Goal: Manage account settings: Manage account settings

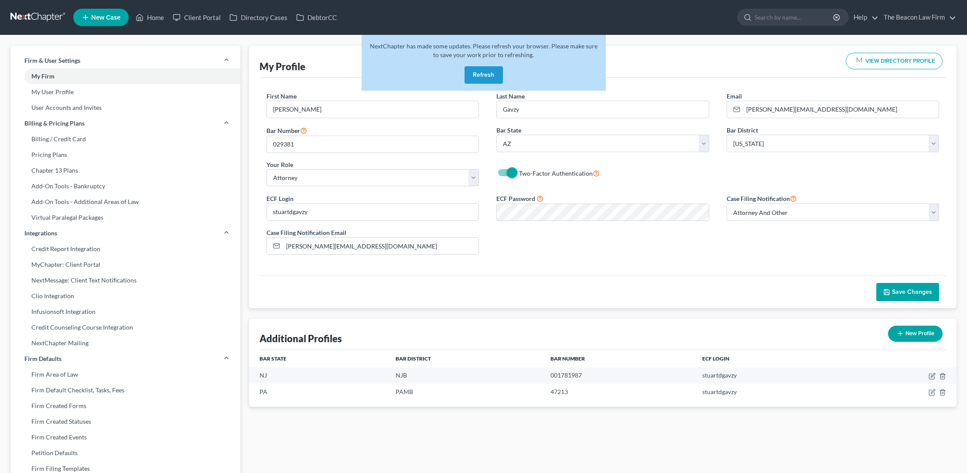
select select "3"
select select "4"
select select "attorney"
select select "1"
click at [486, 72] on button "Refresh" at bounding box center [484, 74] width 38 height 17
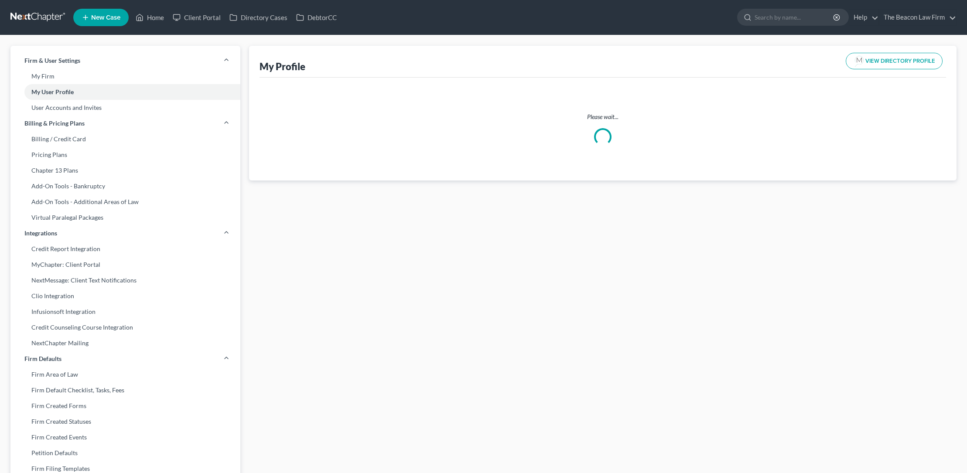
select select "3"
select select "attorney"
select select "1"
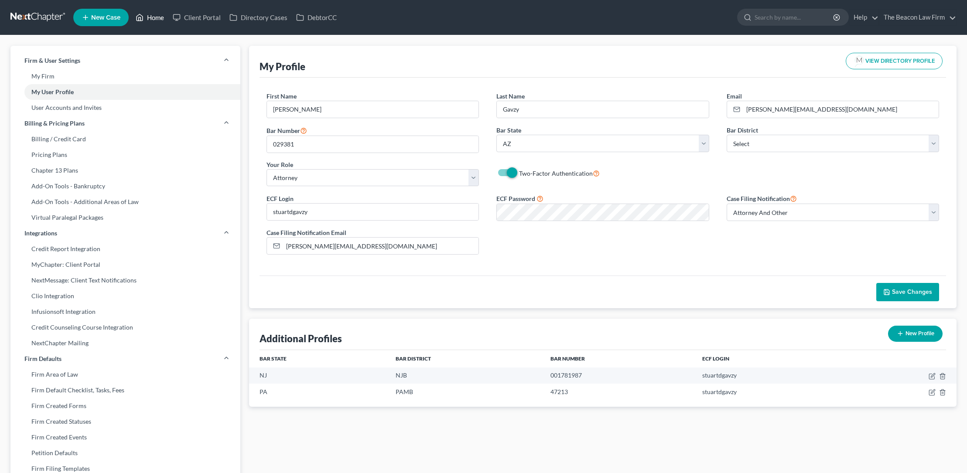
click at [156, 19] on link "Home" at bounding box center [149, 18] width 37 height 16
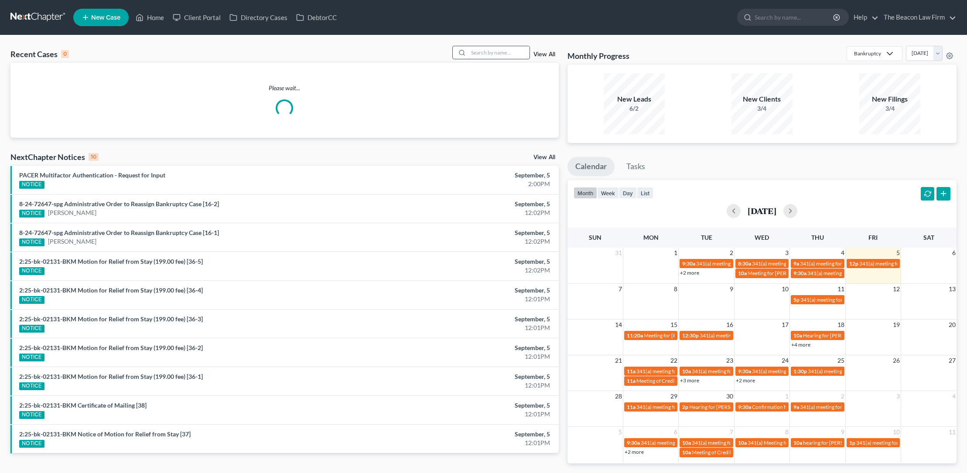
click at [484, 51] on input "search" at bounding box center [499, 52] width 61 height 13
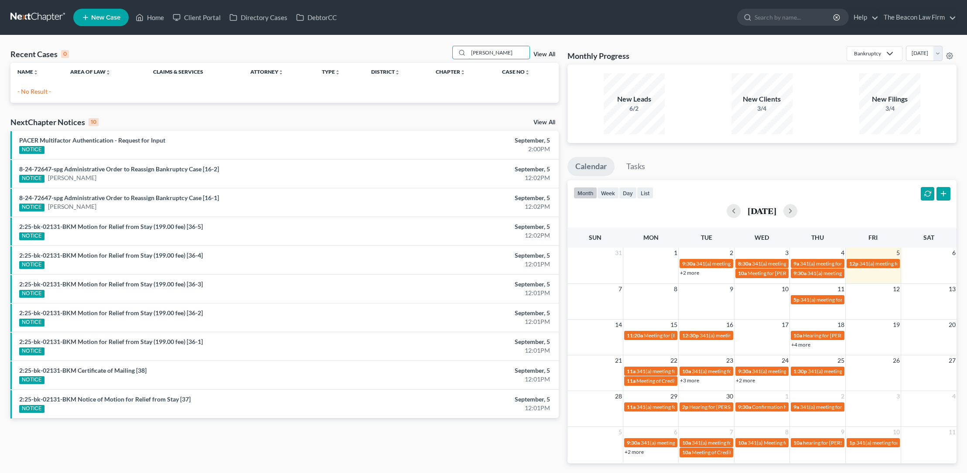
type input "[PERSON_NAME]"
